Goal: Transaction & Acquisition: Purchase product/service

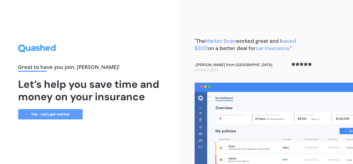
click at [29, 116] on link "Yes - Let’s get started" at bounding box center [50, 114] width 65 height 10
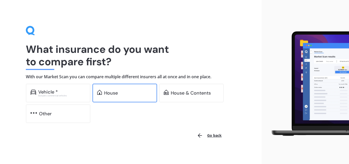
click at [112, 94] on div "House" at bounding box center [111, 92] width 14 height 5
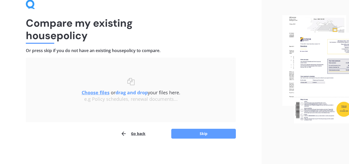
scroll to position [27, 0]
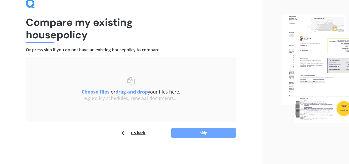
click at [188, 130] on button "Skip" at bounding box center [203, 133] width 65 height 10
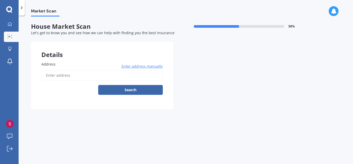
click at [139, 66] on span "Enter address manually" at bounding box center [141, 66] width 41 height 5
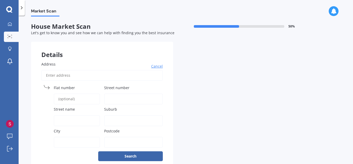
click at [120, 87] on span "Street number" at bounding box center [116, 87] width 25 height 5
click at [120, 93] on input "Street number" at bounding box center [133, 98] width 59 height 11
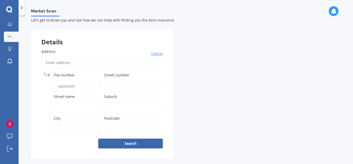
scroll to position [13, 0]
type input "20"
type input "[PERSON_NAME][GEOGRAPHIC_DATA]"
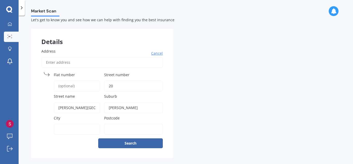
type input "[PERSON_NAME]"
type input "G"
type input "[PERSON_NAME]"
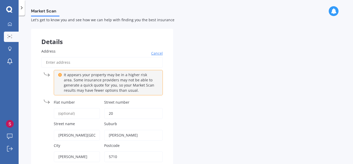
scroll to position [48, 0]
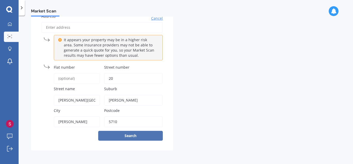
type input "5710"
click at [157, 136] on button "Search" at bounding box center [130, 136] width 65 height 10
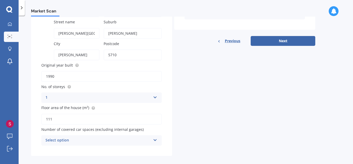
scroll to position [120, 0]
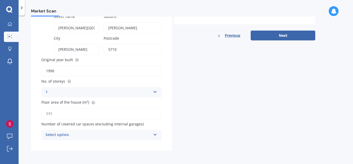
click at [156, 134] on icon at bounding box center [155, 134] width 4 height 4
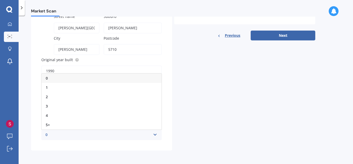
click at [153, 133] on icon at bounding box center [155, 134] width 4 height 4
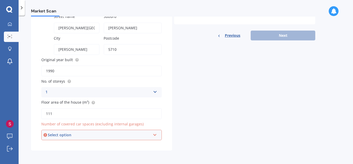
click at [153, 133] on icon at bounding box center [155, 134] width 4 height 4
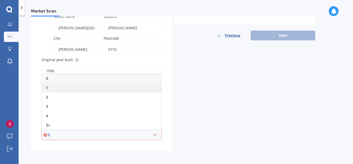
click at [70, 85] on div "1" at bounding box center [101, 87] width 119 height 9
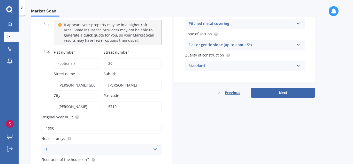
scroll to position [81, 0]
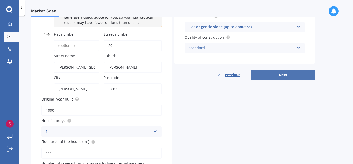
click at [278, 77] on button "Next" at bounding box center [283, 75] width 65 height 10
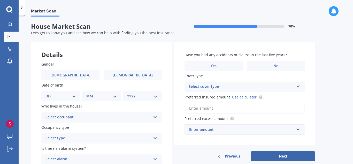
scroll to position [2, 0]
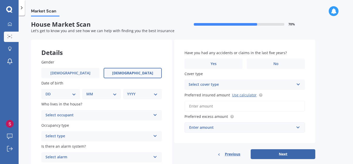
click at [131, 72] on span "[DEMOGRAPHIC_DATA]" at bounding box center [132, 73] width 41 height 4
click at [0, 0] on input "[DEMOGRAPHIC_DATA]" at bounding box center [0, 0] width 0 height 0
click at [73, 93] on select "DD 01 02 03 04 05 06 07 08 09 10 11 12 13 14 15 16 17 18 19 20 21 22 23 24 25 2…" at bounding box center [60, 94] width 31 height 6
select select "23"
click at [50, 91] on select "DD 01 02 03 04 05 06 07 08 09 10 11 12 13 14 15 16 17 18 19 20 21 22 23 24 25 2…" at bounding box center [60, 94] width 31 height 6
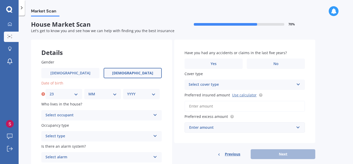
click at [116, 95] on select "MM 01 02 03 04 05 06 07 08 09 10 11 12" at bounding box center [102, 94] width 28 height 6
select select "09"
click at [88, 91] on select "MM 01 02 03 04 05 06 07 08 09 10 11 12" at bounding box center [102, 94] width 28 height 6
click at [144, 92] on select "YYYY 2009 2008 2007 2006 2005 2004 2003 2002 2001 2000 1999 1998 1997 1996 1995…" at bounding box center [141, 94] width 28 height 6
select select "1992"
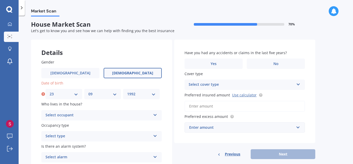
click at [127, 91] on select "YYYY 2009 2008 2007 2006 2005 2004 2003 2002 2001 2000 1999 1998 1997 1996 1995…" at bounding box center [141, 94] width 28 height 6
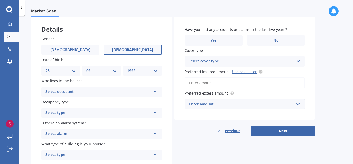
scroll to position [26, 0]
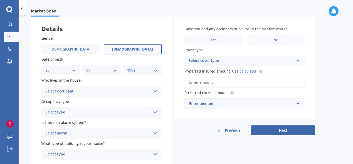
click at [155, 90] on icon at bounding box center [155, 90] width 4 height 4
click at [116, 102] on div "Owner" at bounding box center [102, 101] width 120 height 9
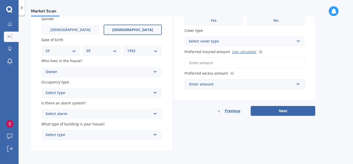
click at [155, 92] on icon at bounding box center [155, 92] width 4 height 4
click at [139, 102] on div "Permanent" at bounding box center [102, 102] width 120 height 9
click at [155, 112] on icon at bounding box center [155, 113] width 4 height 4
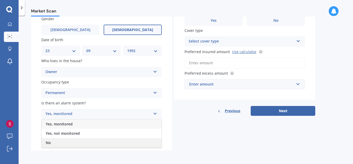
click at [123, 142] on div "No" at bounding box center [102, 142] width 120 height 9
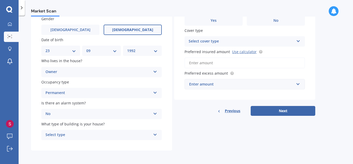
click at [154, 134] on icon at bounding box center [155, 134] width 4 height 4
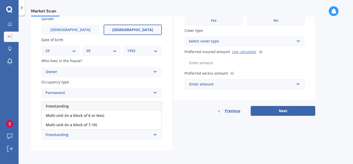
click at [104, 104] on div "Freestanding" at bounding box center [102, 105] width 120 height 9
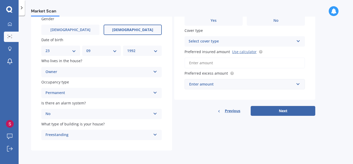
scroll to position [0, 0]
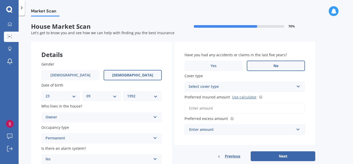
click at [265, 68] on label "No" at bounding box center [276, 65] width 58 height 10
click at [0, 0] on input "No" at bounding box center [0, 0] width 0 height 0
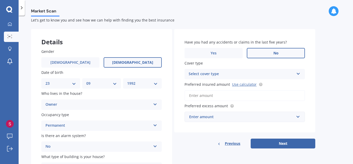
scroll to position [13, 0]
click at [298, 71] on icon at bounding box center [298, 73] width 4 height 4
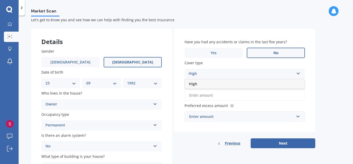
click at [224, 72] on div "High" at bounding box center [241, 74] width 105 height 6
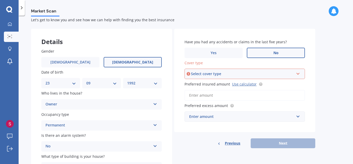
click at [296, 71] on icon at bounding box center [298, 73] width 4 height 4
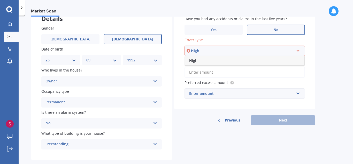
scroll to position [38, 0]
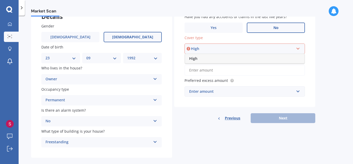
click at [203, 61] on div "High" at bounding box center [244, 58] width 119 height 9
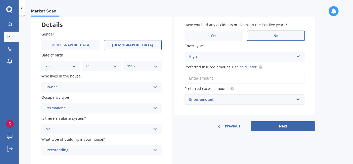
scroll to position [45, 0]
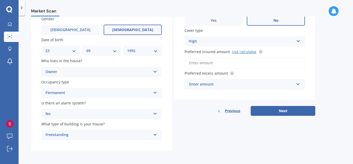
click at [239, 52] on link "Use calculator" at bounding box center [244, 51] width 25 height 5
click at [215, 63] on input "Preferred insured amount Use calculator" at bounding box center [245, 62] width 120 height 11
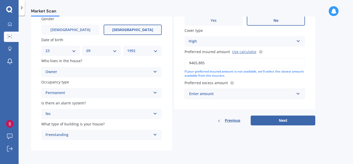
type input "$465,885"
click at [299, 94] on input "text" at bounding box center [243, 94] width 116 height 10
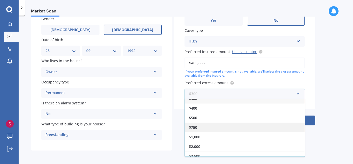
scroll to position [4, 0]
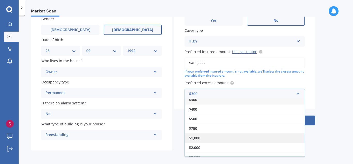
click at [203, 139] on div "$1,000" at bounding box center [245, 138] width 120 height 10
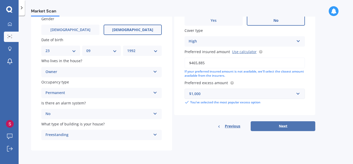
click at [288, 127] on button "Next" at bounding box center [283, 126] width 65 height 10
select select "23"
select select "09"
select select "1992"
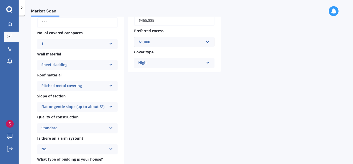
scroll to position [145, 0]
click at [207, 62] on icon at bounding box center [208, 61] width 4 height 4
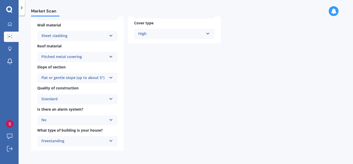
scroll to position [0, 0]
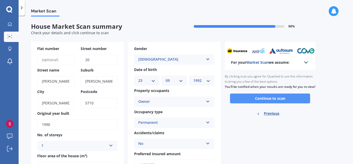
click at [248, 102] on button "Continue to scan" at bounding box center [270, 98] width 80 height 10
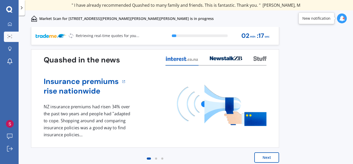
scroll to position [4, 0]
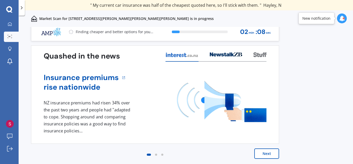
click at [267, 156] on button "Next" at bounding box center [266, 153] width 25 height 10
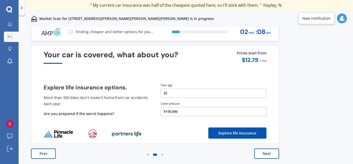
scroll to position [0, 0]
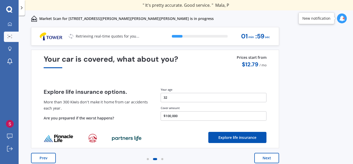
click at [49, 157] on button "Prev" at bounding box center [43, 158] width 25 height 10
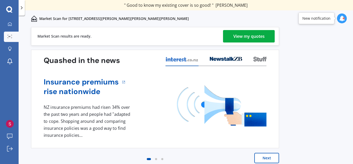
click at [239, 36] on div "View my quotes" at bounding box center [248, 36] width 31 height 12
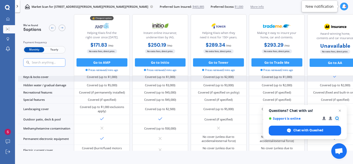
scroll to position [104, 0]
click at [211, 111] on div "Covered (up to $5,000)" at bounding box center [219, 108] width 56 height 11
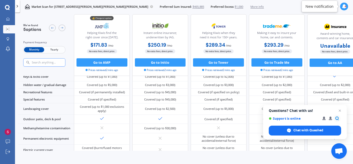
scroll to position [104, 15]
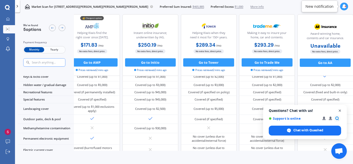
click at [341, 110] on span "Close chat" at bounding box center [340, 110] width 6 height 6
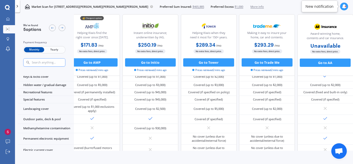
click at [346, 4] on icon at bounding box center [344, 6] width 5 height 5
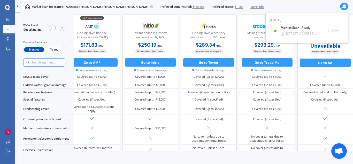
click at [346, 4] on icon at bounding box center [344, 6] width 5 height 5
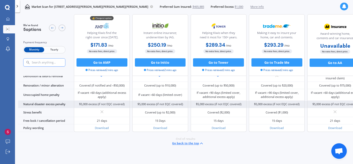
scroll to position [231, 0]
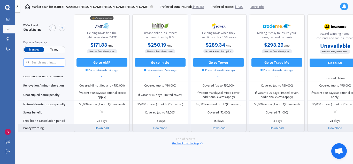
click at [103, 126] on link "Download" at bounding box center [102, 128] width 14 height 4
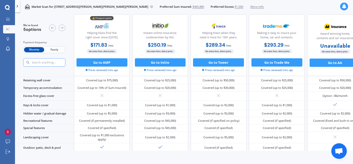
scroll to position [0, 0]
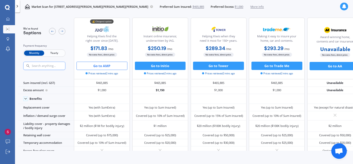
click at [87, 63] on button "Go to AMP" at bounding box center [102, 66] width 51 height 8
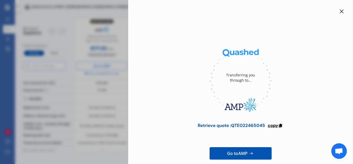
click at [272, 125] on span "copy" at bounding box center [273, 125] width 10 height 6
